Goal: Task Accomplishment & Management: Manage account settings

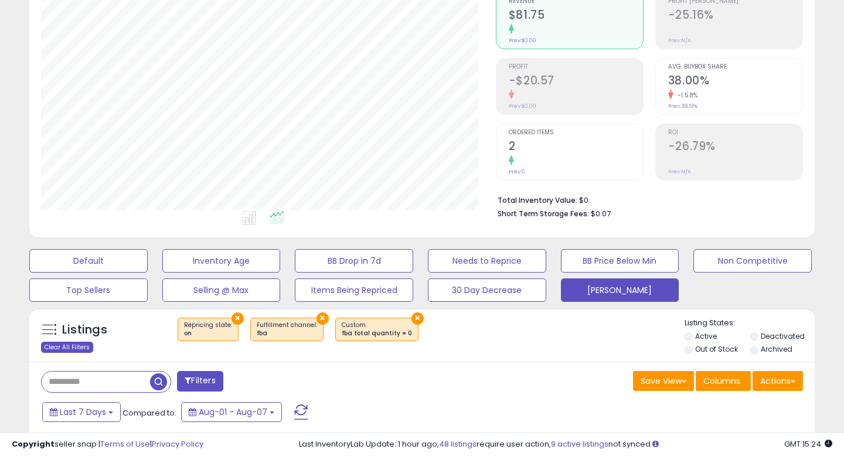
scroll to position [240, 454]
click at [57, 351] on div "Clear All Filters" at bounding box center [67, 347] width 52 height 11
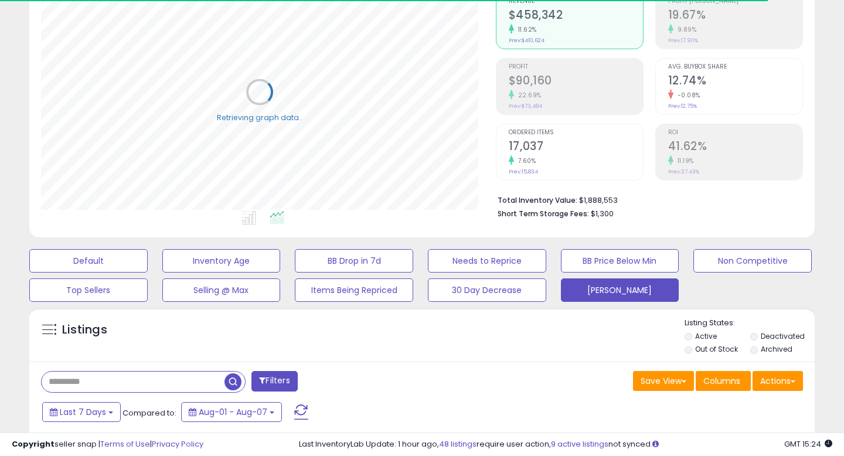
click at [121, 379] on input "text" at bounding box center [133, 382] width 183 height 21
paste input "**********"
type input "**********"
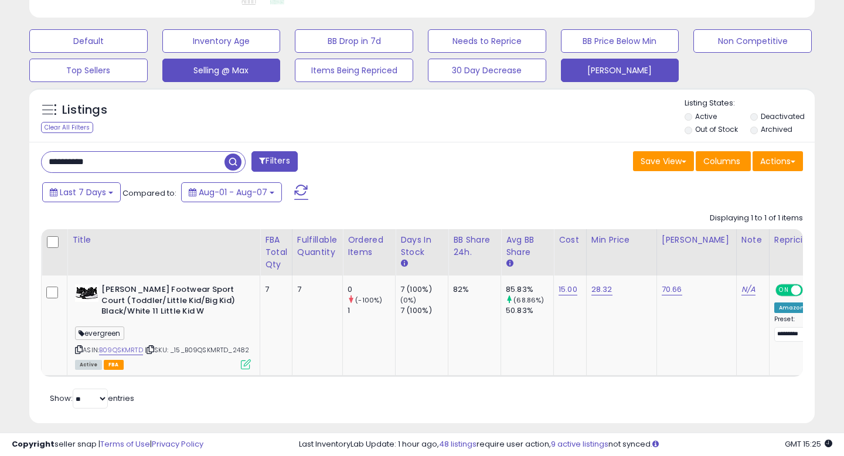
scroll to position [360, 0]
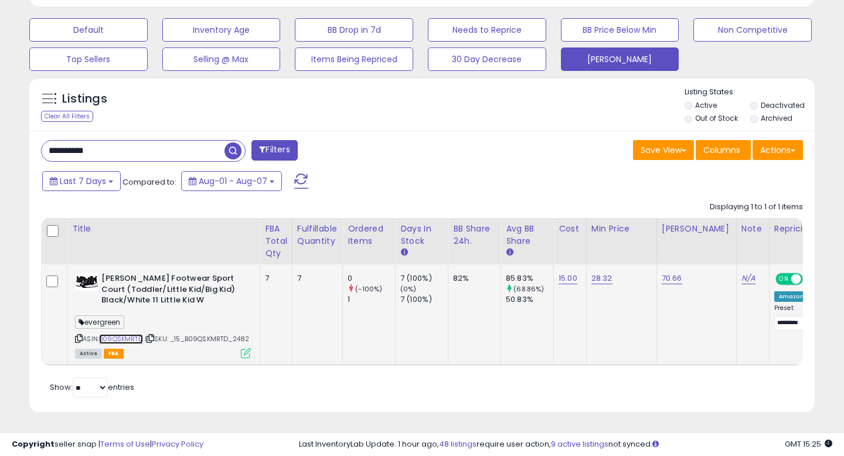
click at [130, 334] on link "B09QSKMRTD" at bounding box center [121, 339] width 44 height 10
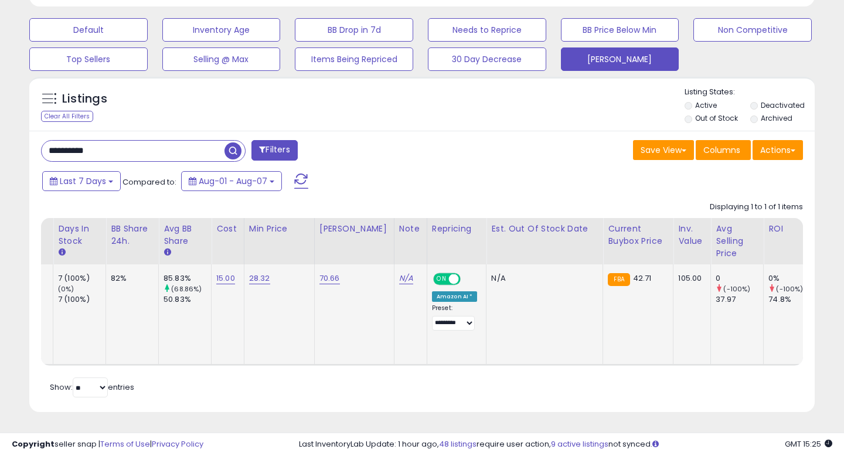
scroll to position [0, 0]
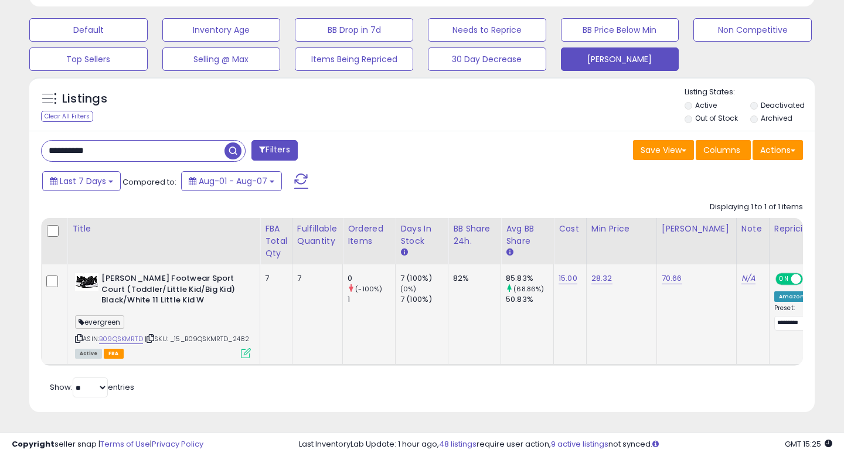
click at [243, 351] on icon at bounding box center [246, 353] width 10 height 10
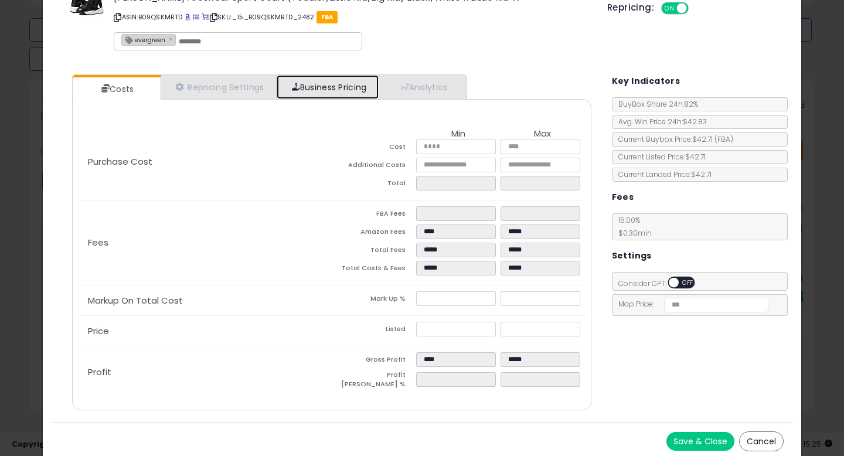
click at [317, 84] on link "Business Pricing" at bounding box center [328, 87] width 103 height 24
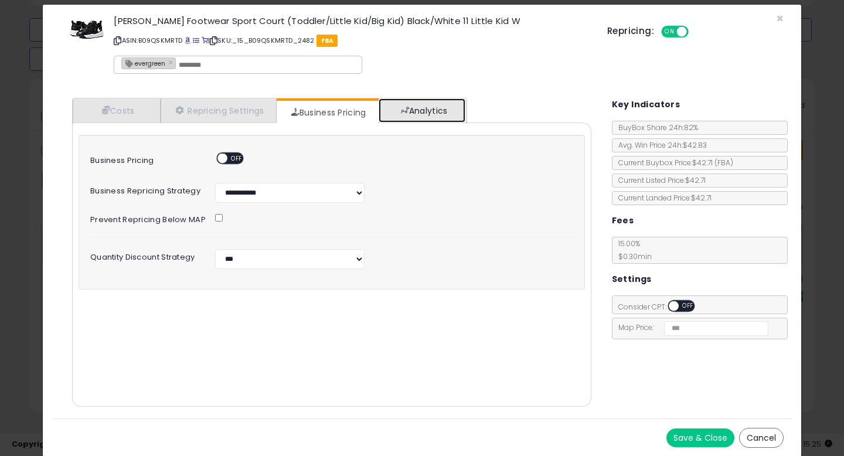
click at [432, 108] on link "Analytics" at bounding box center [422, 111] width 87 height 24
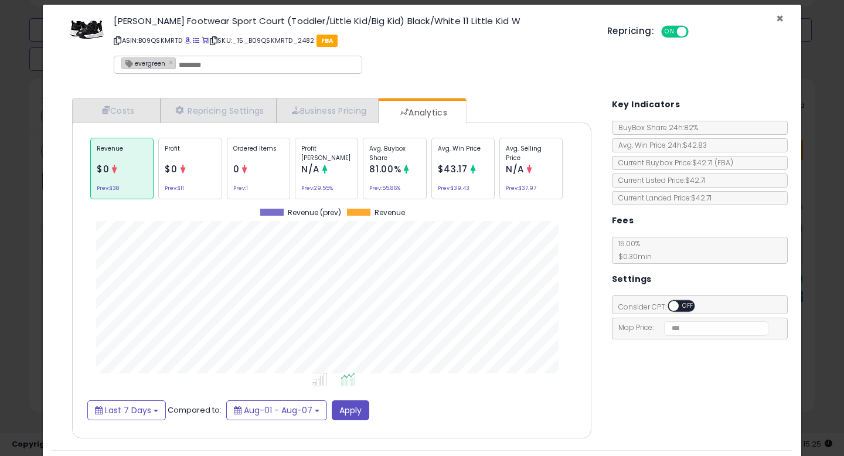
click at [779, 12] on span "×" at bounding box center [780, 18] width 8 height 17
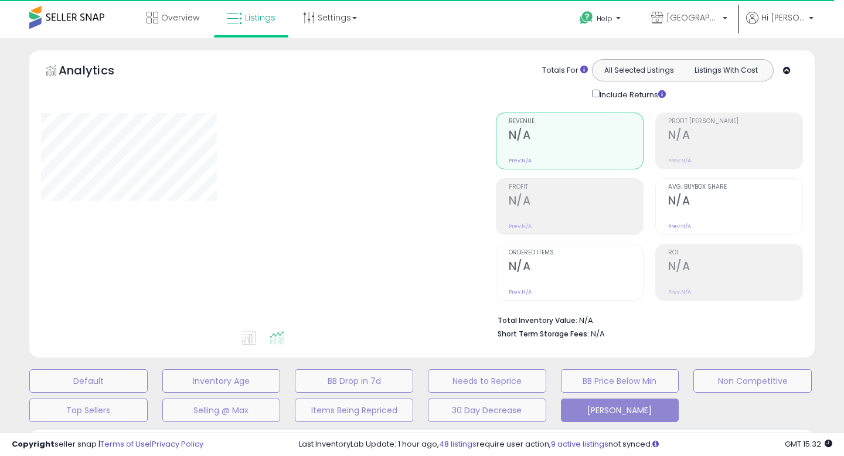
type input "**********"
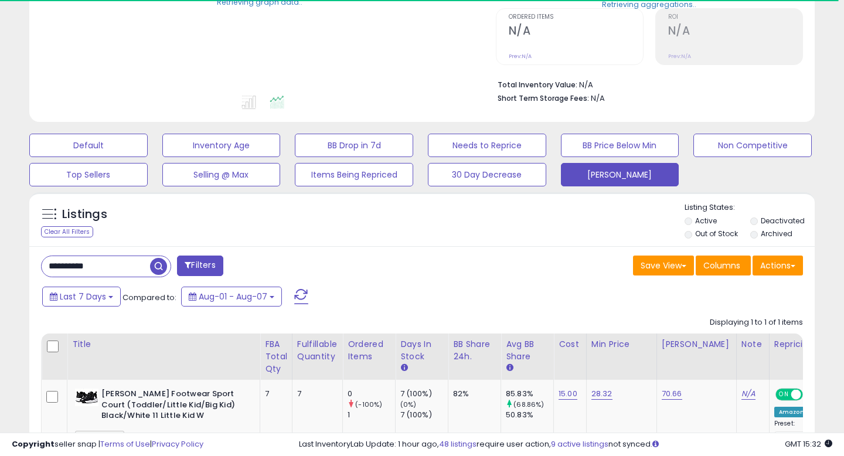
scroll to position [238, 0]
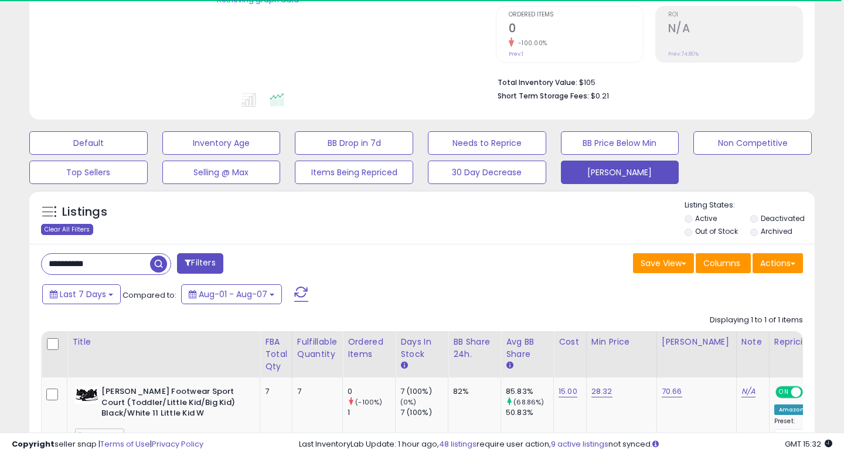
click at [69, 229] on div "Clear All Filters" at bounding box center [67, 229] width 52 height 11
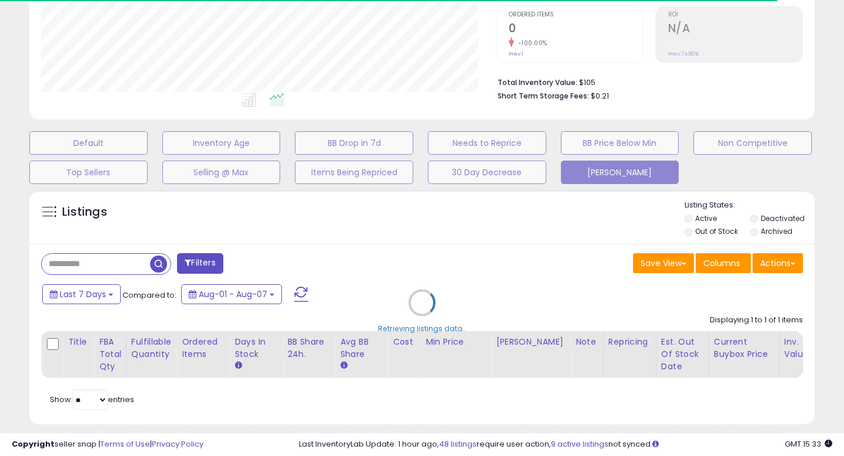
scroll to position [240, 454]
select select "*"
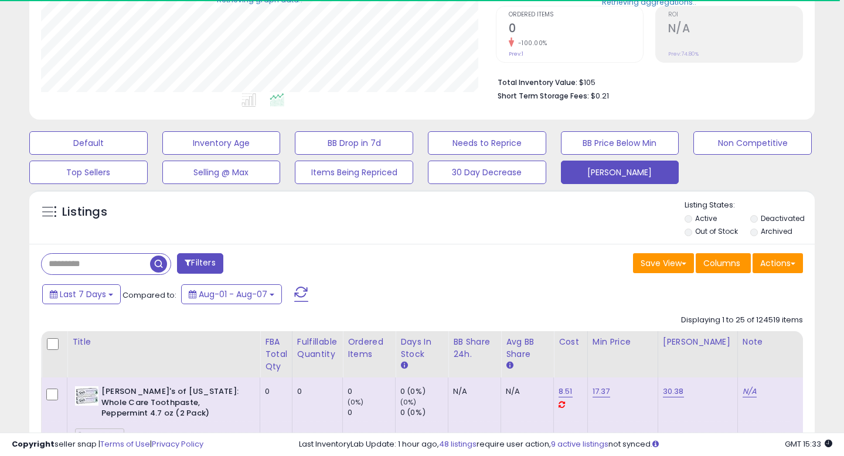
click at [212, 256] on button "Filters" at bounding box center [200, 263] width 46 height 21
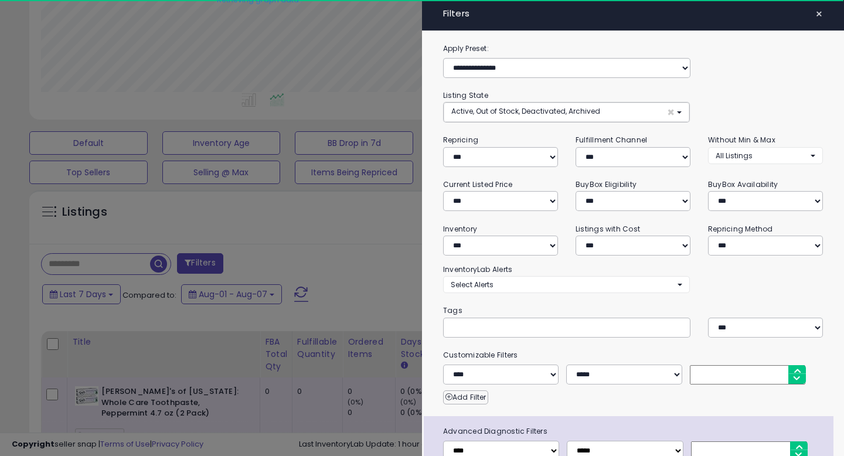
scroll to position [76, 0]
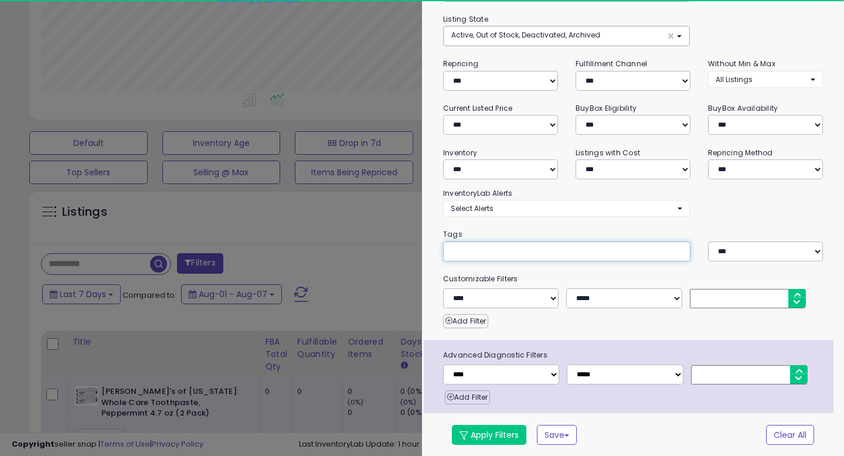
click at [481, 243] on div at bounding box center [566, 252] width 247 height 20
type input "********"
click at [512, 433] on button "Apply Filters" at bounding box center [489, 435] width 74 height 20
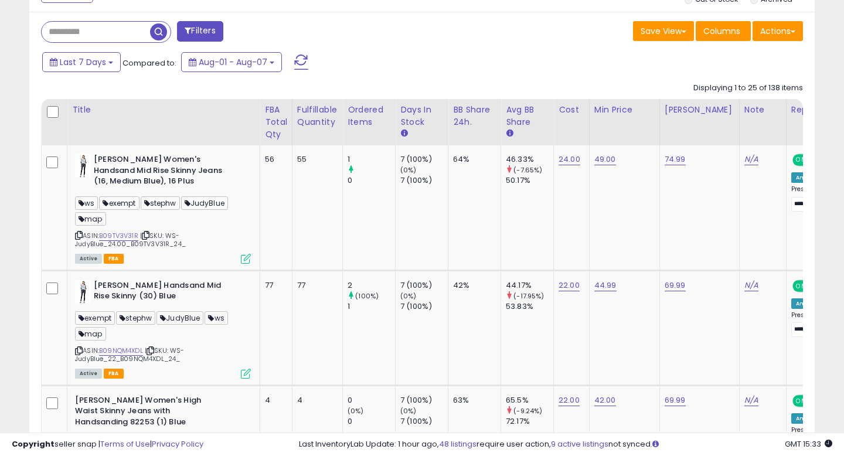
scroll to position [240, 454]
click at [430, 50] on div "Last 7 Days Compared to: Aug-01 - Aug-07" at bounding box center [325, 63] width 572 height 26
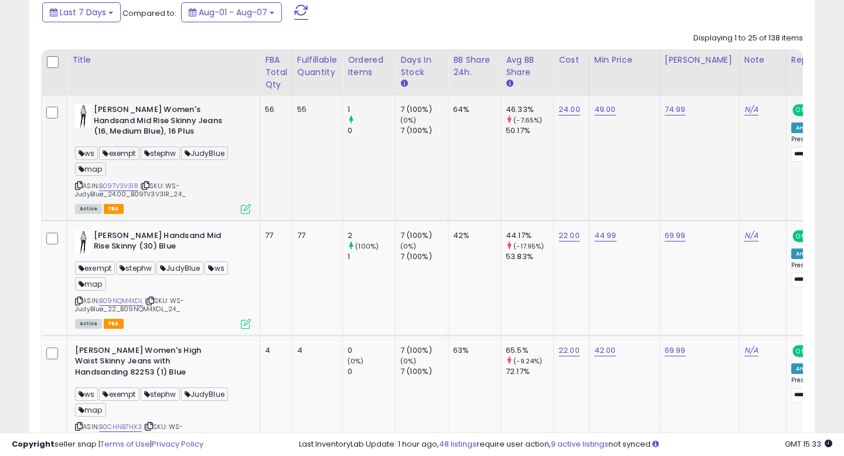
scroll to position [461, 0]
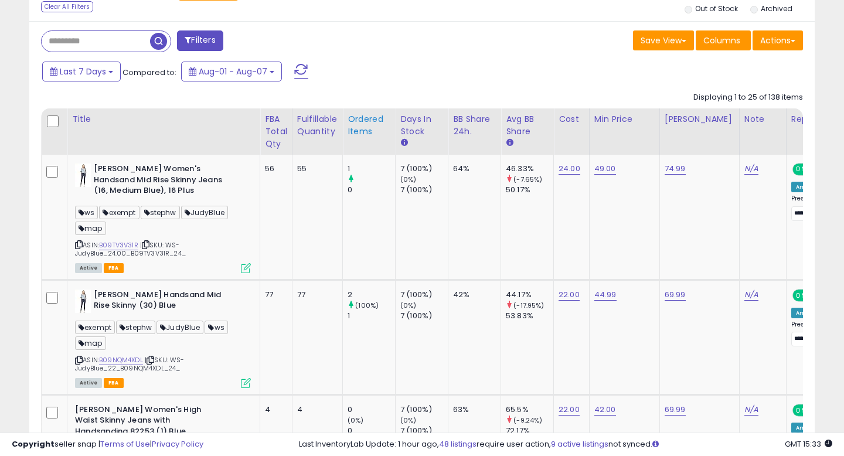
click at [381, 141] on th "Ordered Items" at bounding box center [369, 131] width 53 height 46
click at [375, 143] on th "Ordered Items" at bounding box center [369, 131] width 53 height 46
click at [375, 125] on div "Ordered Items" at bounding box center [369, 125] width 43 height 25
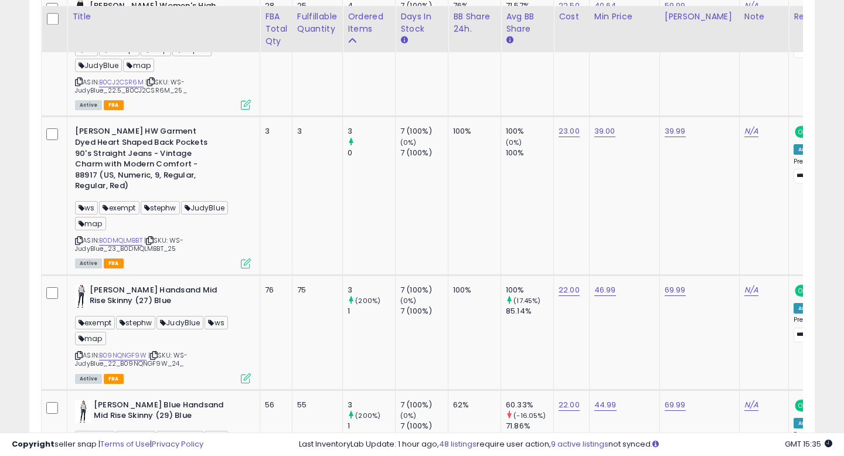
scroll to position [2278, 0]
